Goal: Find specific page/section: Find specific page/section

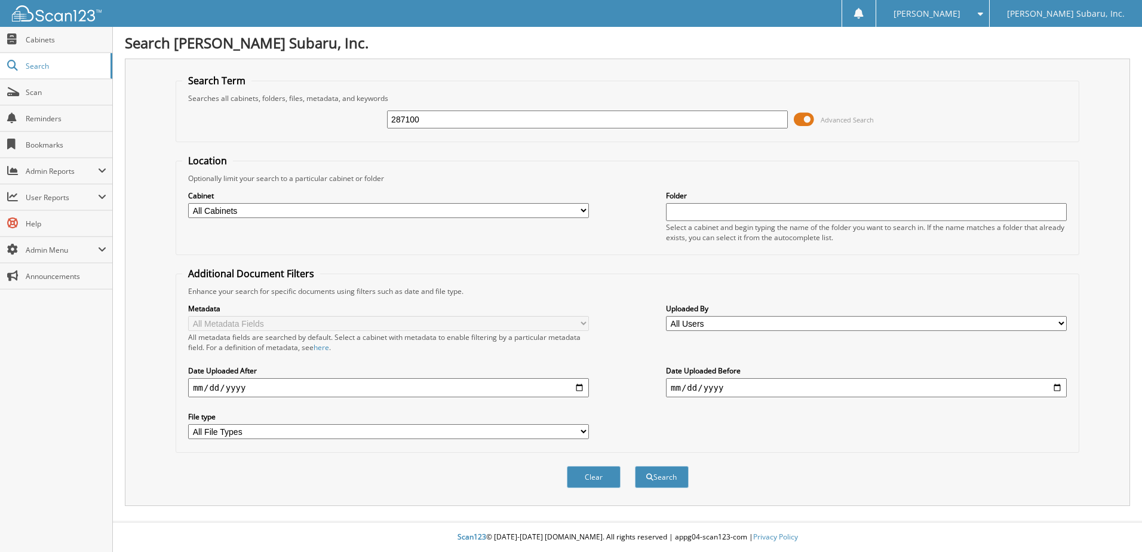
type input "287100"
click at [635, 466] on button "Search" at bounding box center [662, 477] width 54 height 22
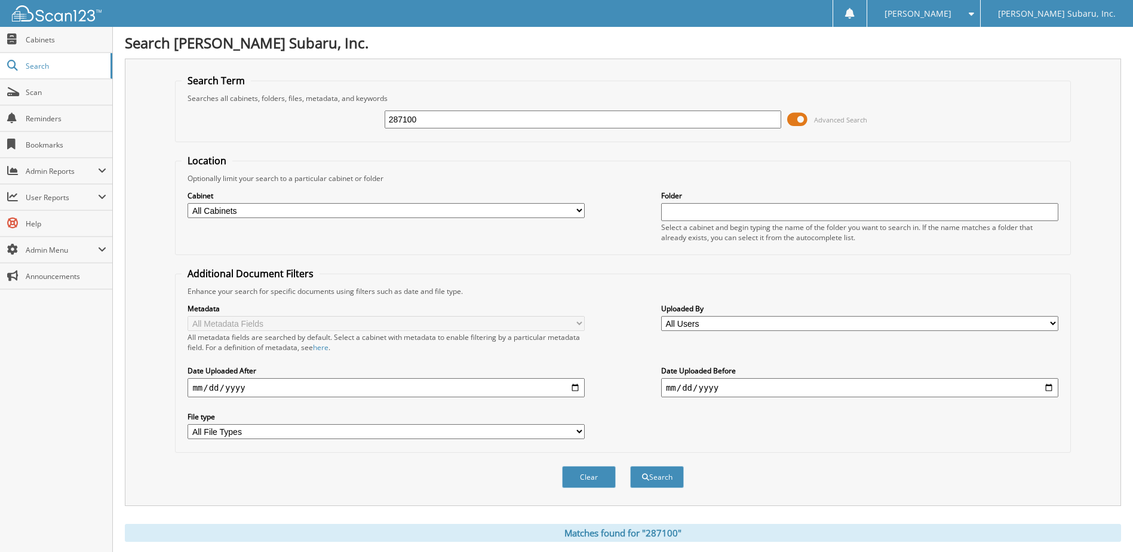
click at [799, 120] on span at bounding box center [797, 119] width 20 height 18
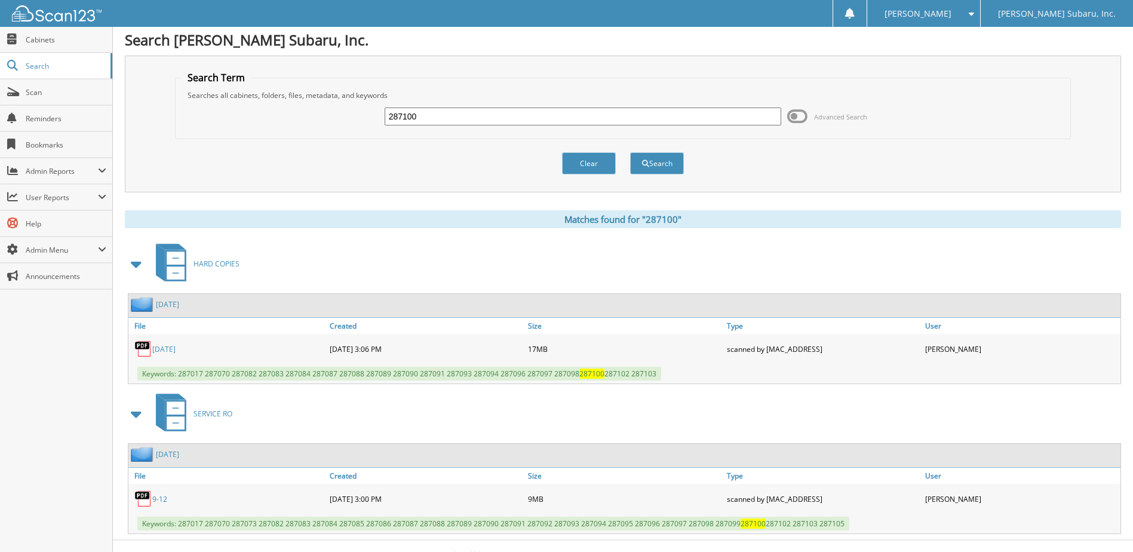
scroll to position [21, 0]
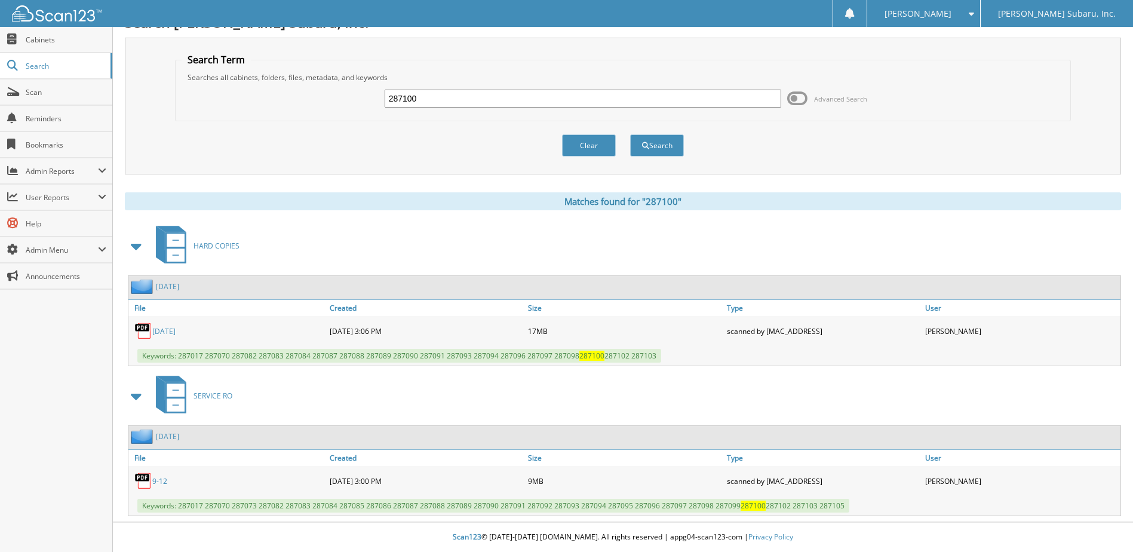
click at [170, 330] on link "[DATE]" at bounding box center [163, 331] width 23 height 10
click at [590, 147] on button "Clear" at bounding box center [589, 145] width 54 height 22
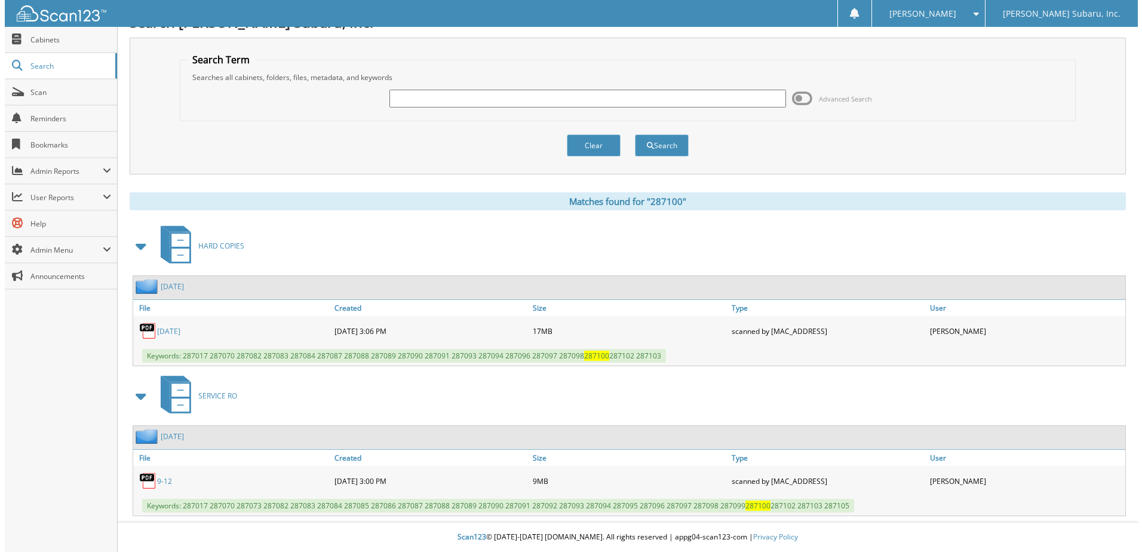
scroll to position [0, 0]
